Goal: Navigation & Orientation: Find specific page/section

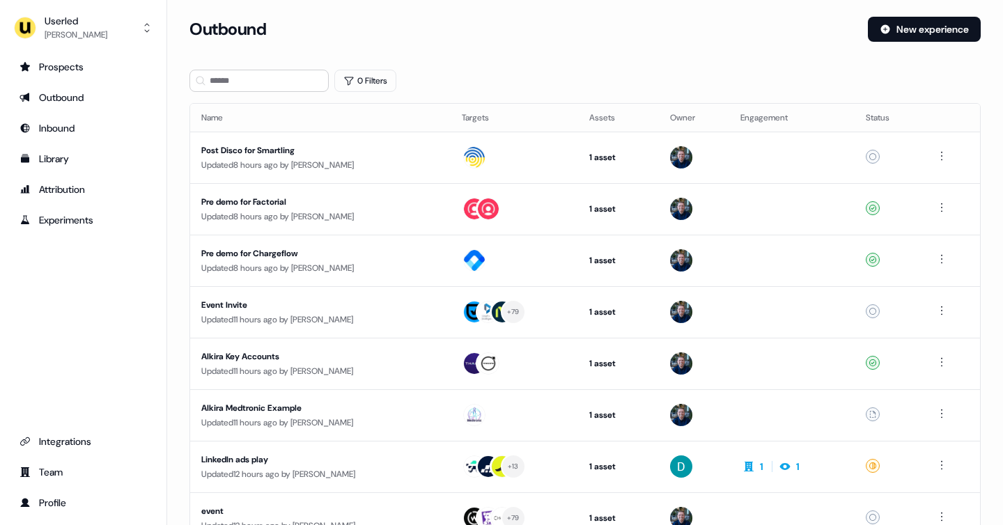
scroll to position [194, 0]
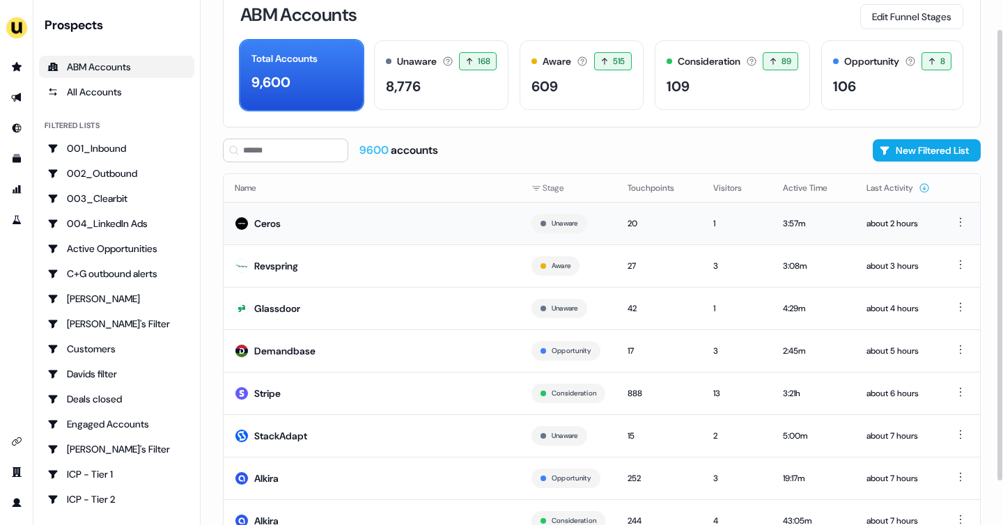
scroll to position [39, 0]
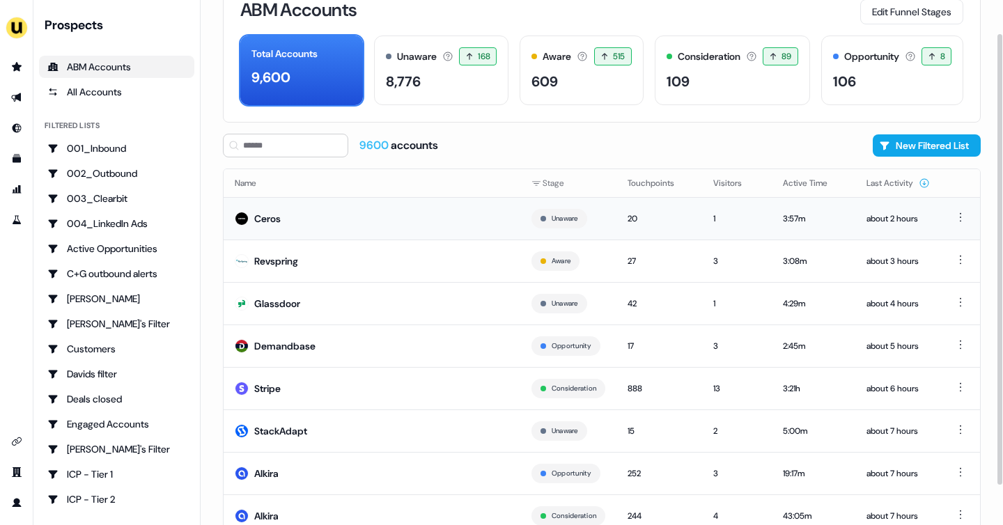
click at [260, 226] on td "Ceros" at bounding box center [372, 218] width 297 height 42
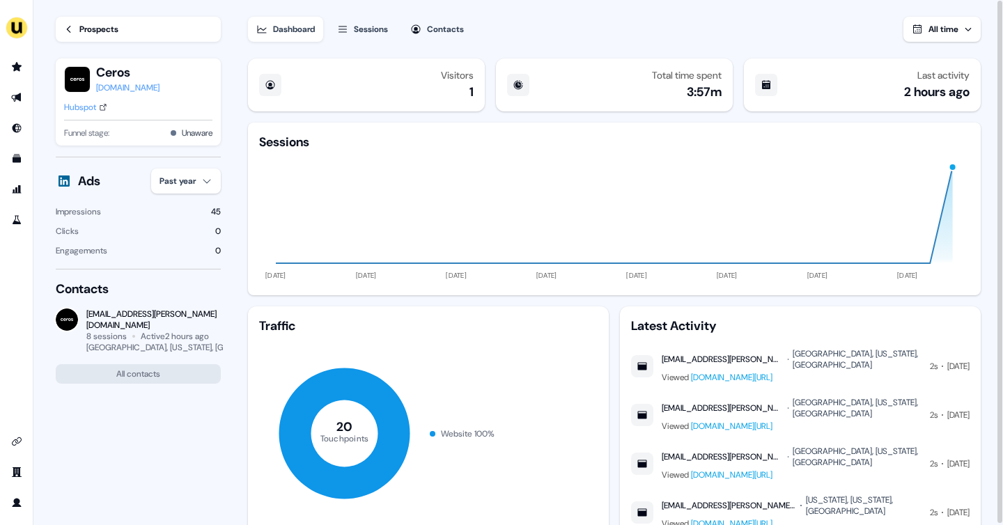
click at [379, 27] on div "Sessions" at bounding box center [371, 29] width 34 height 14
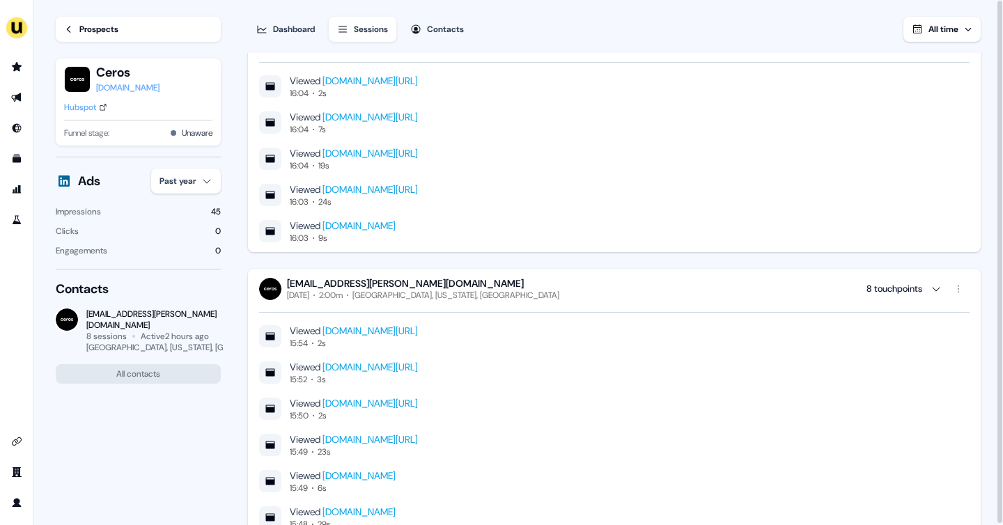
scroll to position [728, 0]
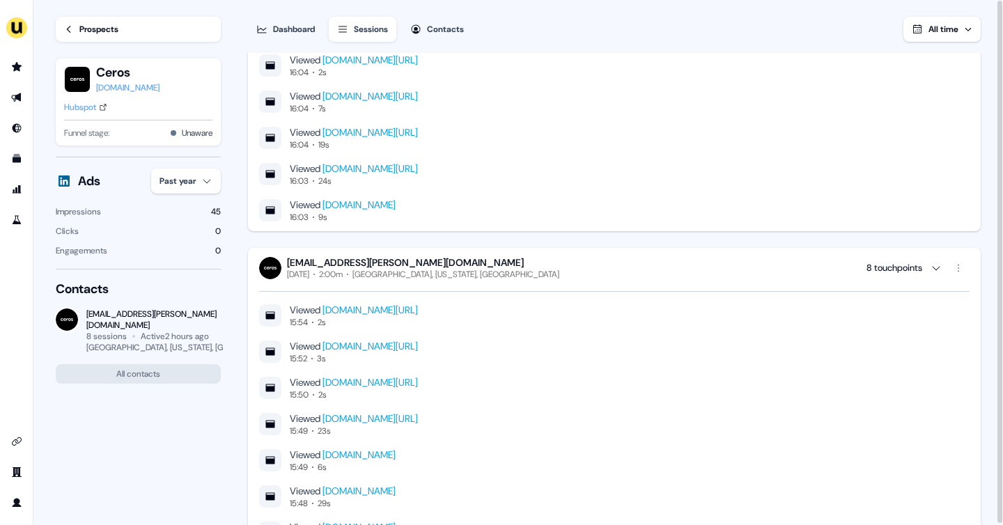
drag, startPoint x: 285, startPoint y: 261, endPoint x: 347, endPoint y: 265, distance: 62.8
click at [347, 265] on div "lauren.odonnell@ceros.com Tuesday, August 12th 2:00m Chester, New Jersey, US" at bounding box center [409, 268] width 300 height 24
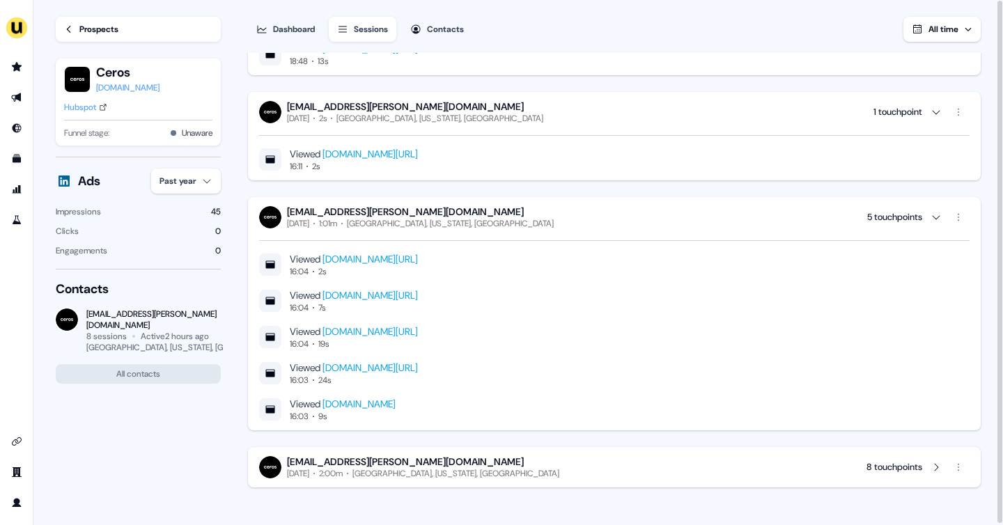
drag, startPoint x: 438, startPoint y: 214, endPoint x: 327, endPoint y: 216, distance: 111.4
click at [327, 216] on div "lauren.odonnell@ceros.com" at bounding box center [420, 211] width 267 height 13
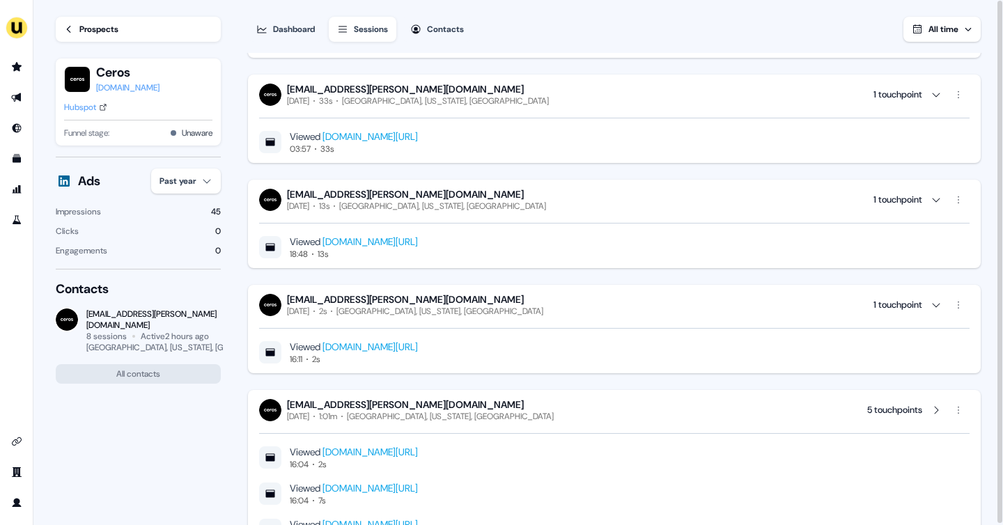
scroll to position [336, 0]
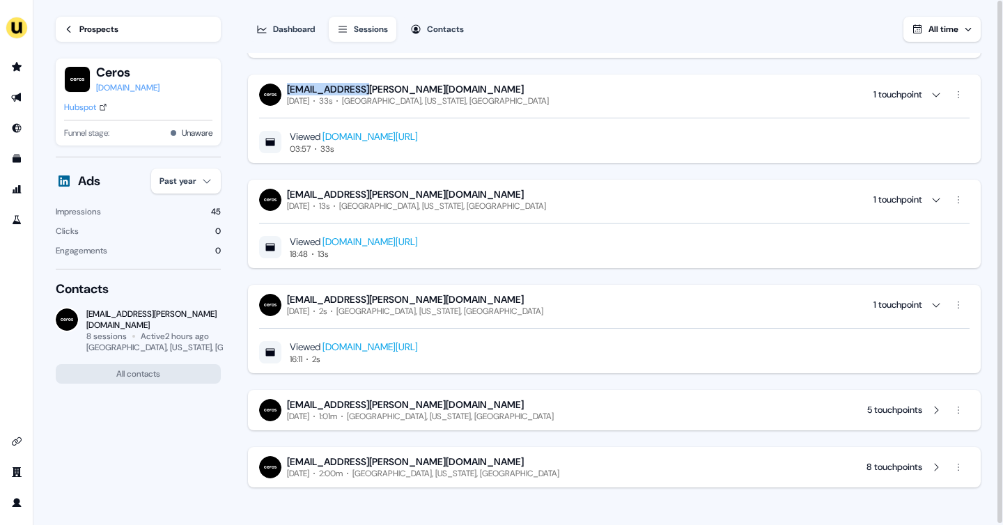
drag, startPoint x: 237, startPoint y: 83, endPoint x: 359, endPoint y: 93, distance: 121.6
click at [359, 93] on section "Loading... Prospects Ceros ceros.com Hubspot Funnel stage: Unaware Ads Past yea…" at bounding box center [517, 263] width 969 height 526
